Goal: Download file/media

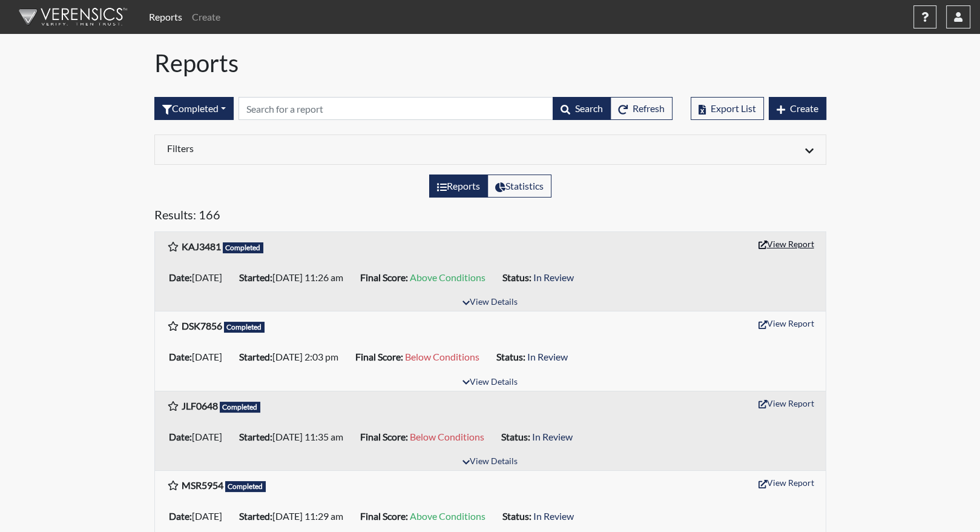
click at [778, 244] on button "View Report" at bounding box center [786, 243] width 67 height 19
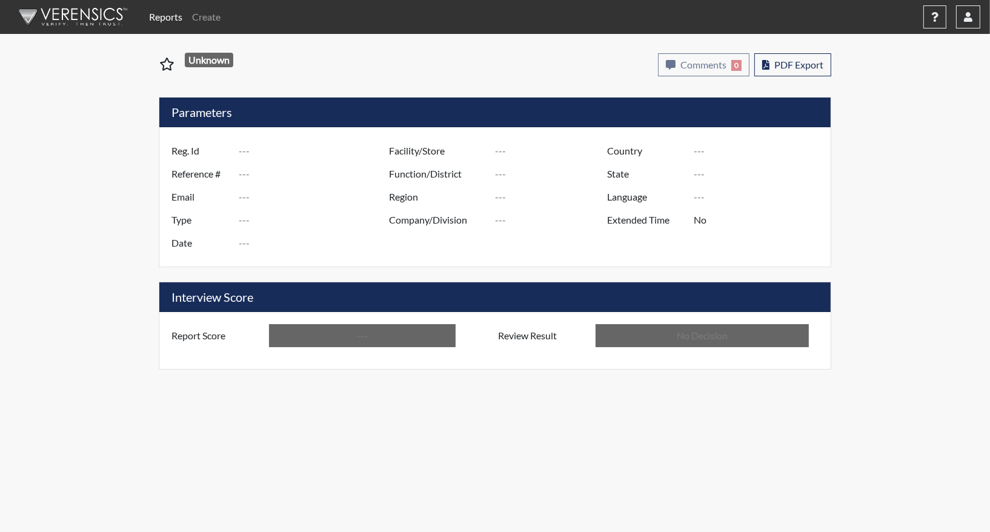
type input "KAJ3481"
type input "51721"
type input "---"
type input "Corrections Pre-Employment"
type input "Oct 14, 2025"
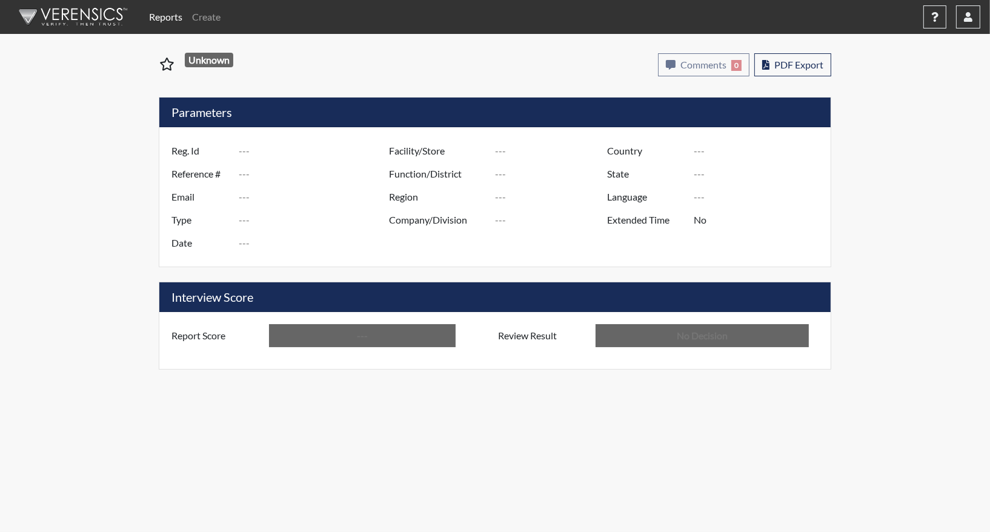
type input "[PERSON_NAME]"
type input "[GEOGRAPHIC_DATA]"
type input "[US_STATE]"
type input "English"
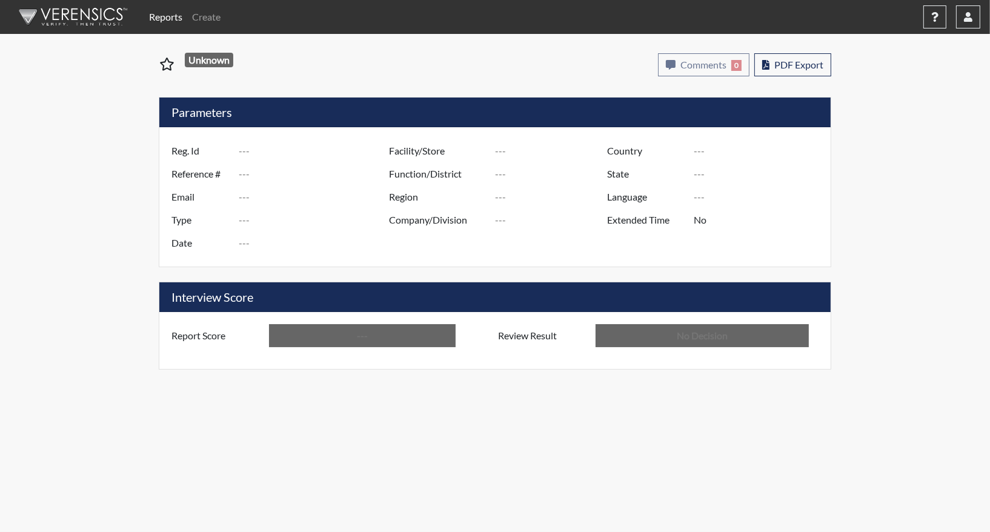
type input "Above Conditions"
type input "In Review"
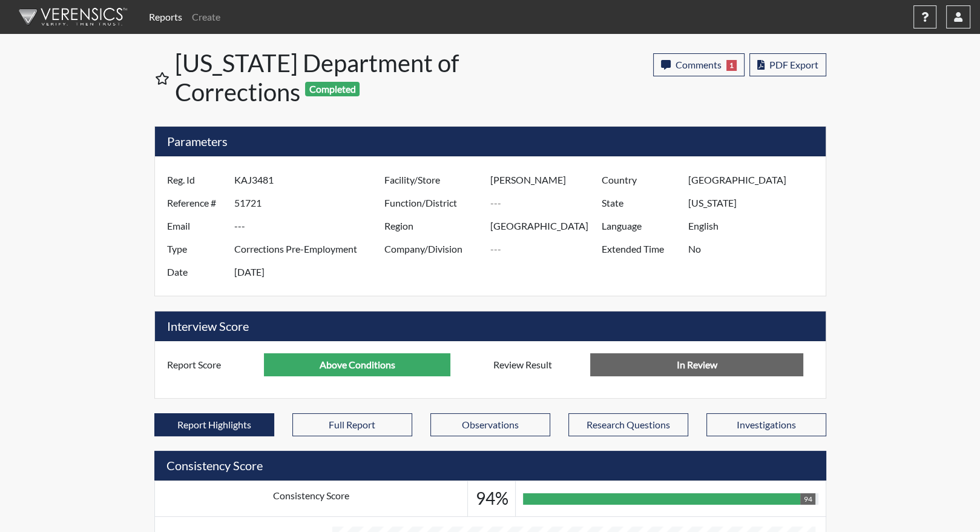
scroll to position [201, 503]
click at [783, 67] on span "PDF Export" at bounding box center [794, 65] width 49 height 12
